Goal: Task Accomplishment & Management: Manage account settings

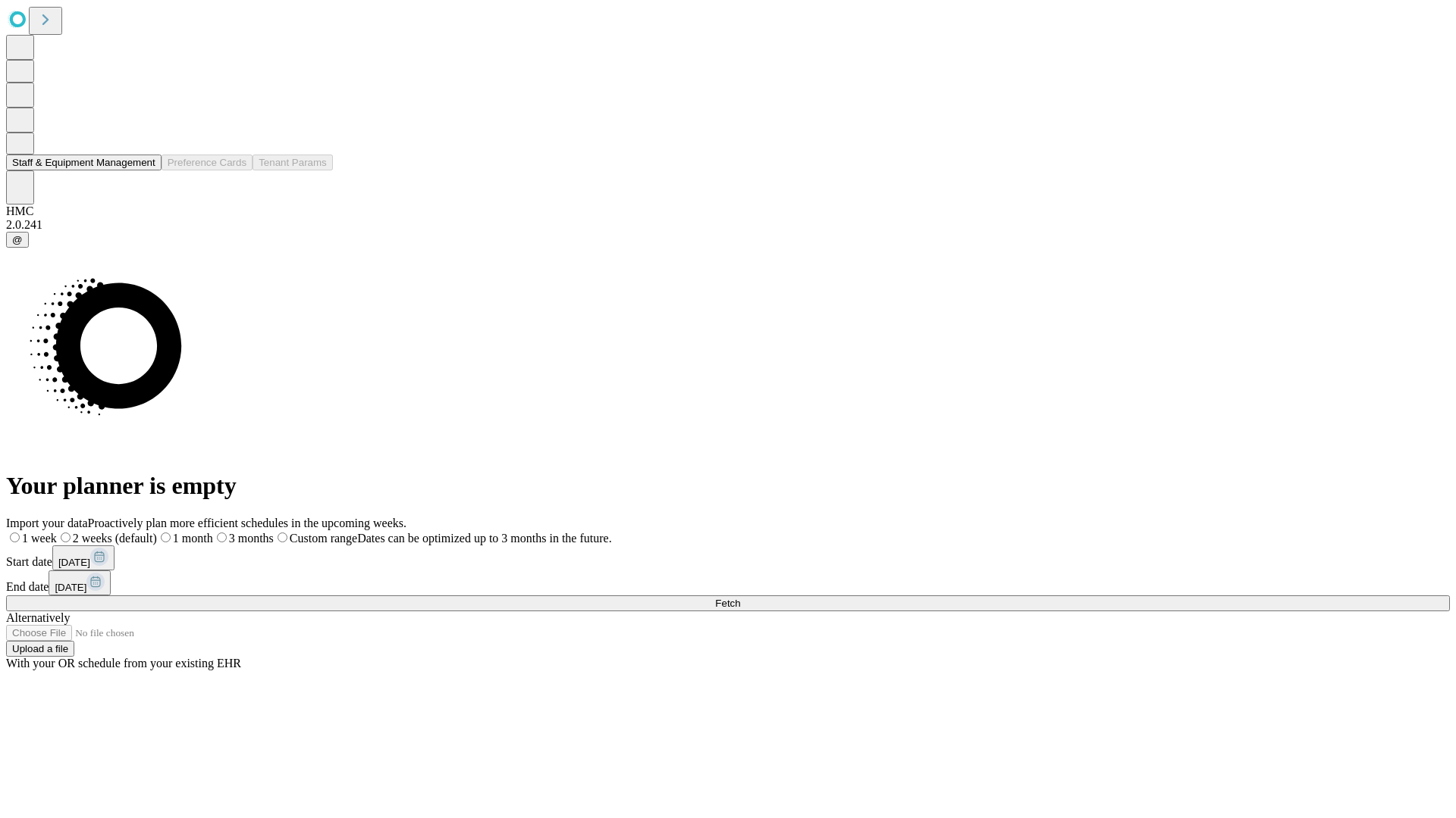
click at [142, 171] on button "Staff & Equipment Management" at bounding box center [83, 162] width 155 height 16
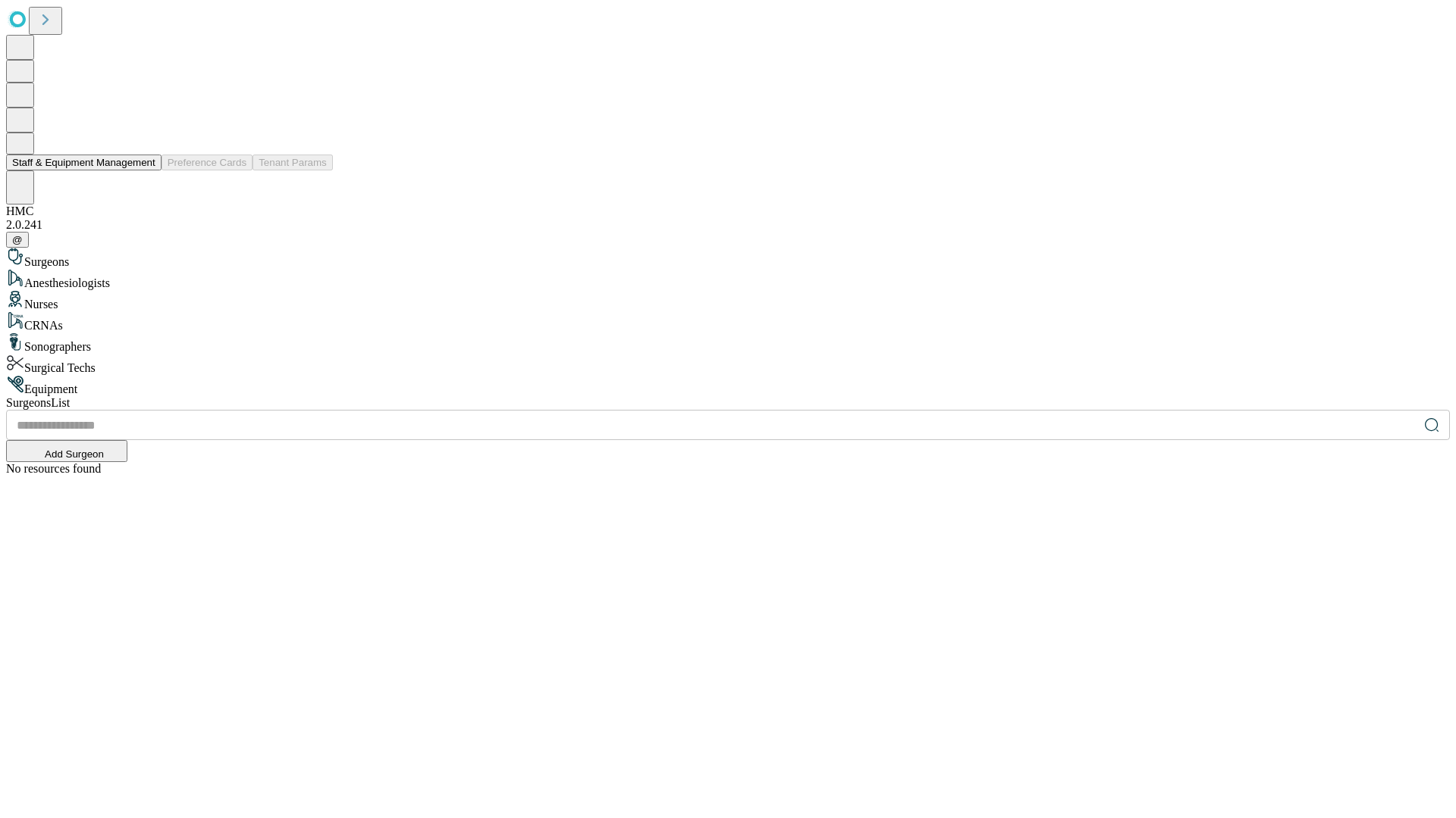
click at [145, 171] on button "Staff & Equipment Management" at bounding box center [83, 162] width 155 height 16
